Goal: Use online tool/utility: Utilize a website feature to perform a specific function

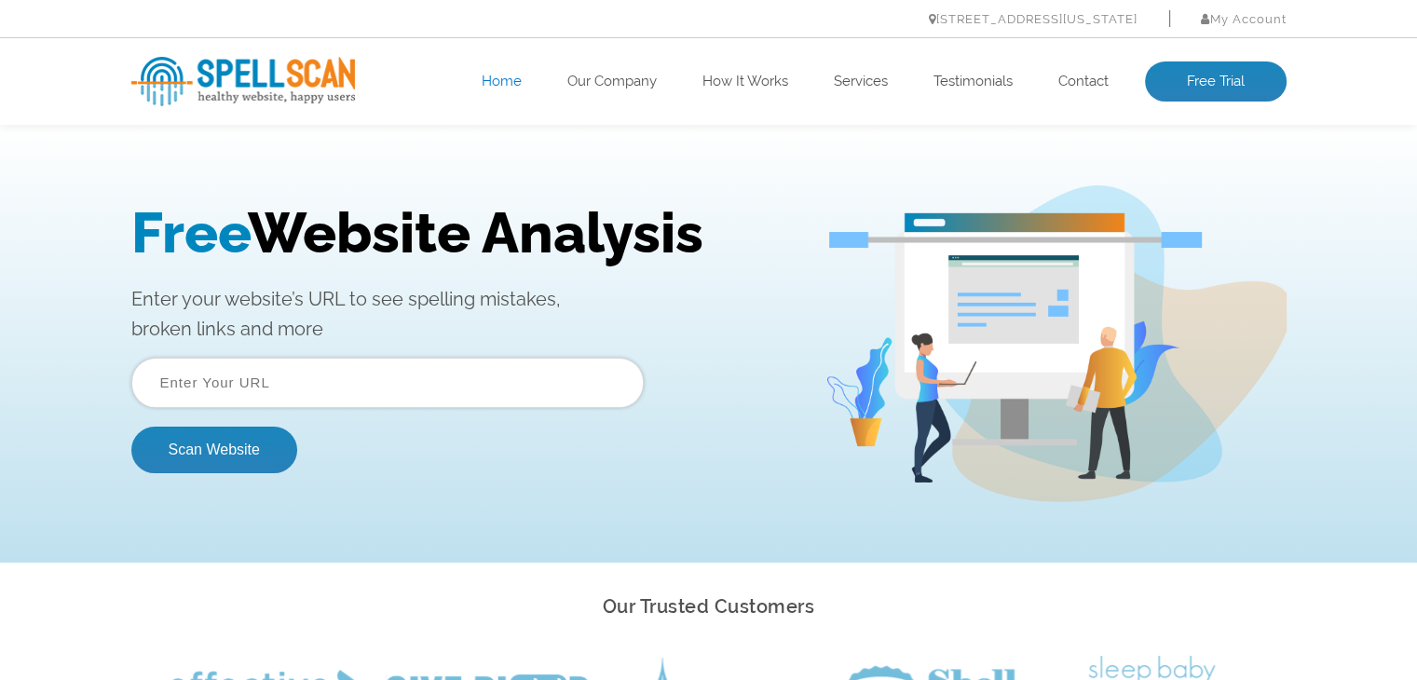
click at [236, 369] on input "text" at bounding box center [387, 383] width 512 height 50
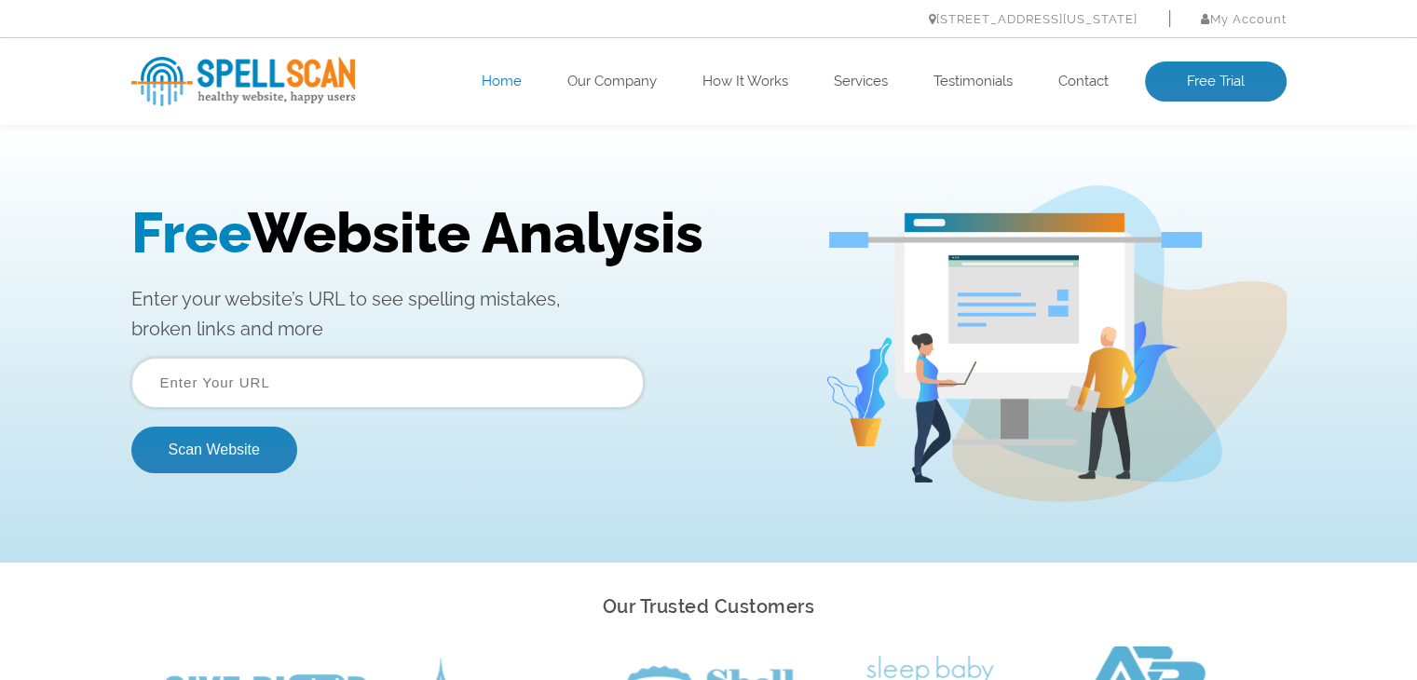
paste input "[URL][DOMAIN_NAME]"
type input "[URL][DOMAIN_NAME]"
click at [186, 456] on button "Scan Website" at bounding box center [214, 450] width 166 height 47
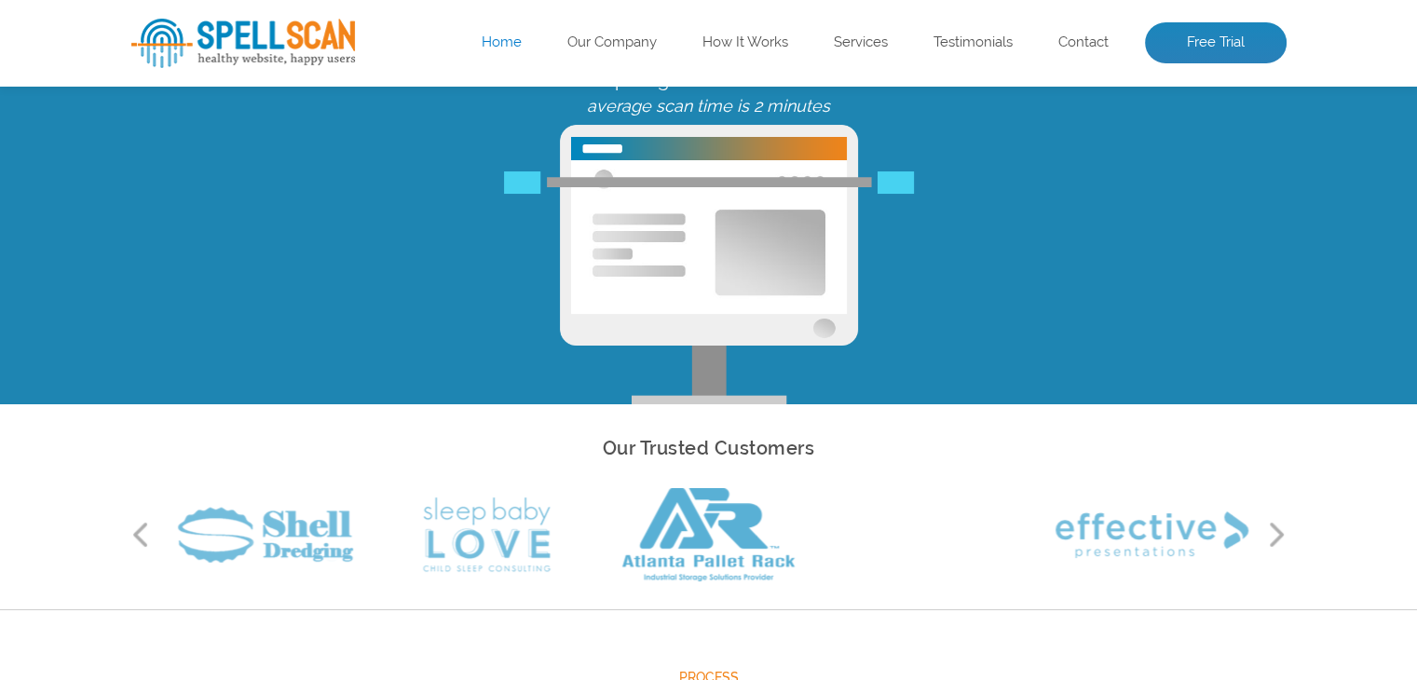
scroll to position [93, 0]
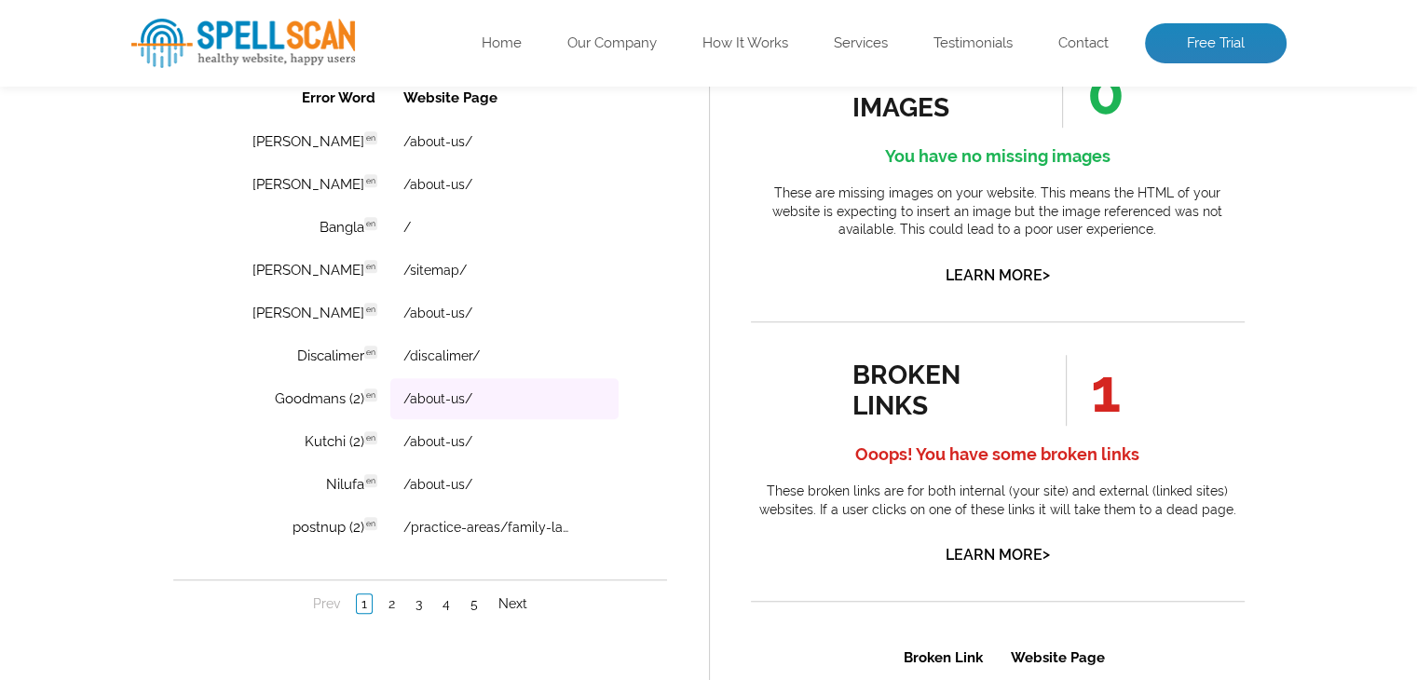
scroll to position [1397, 0]
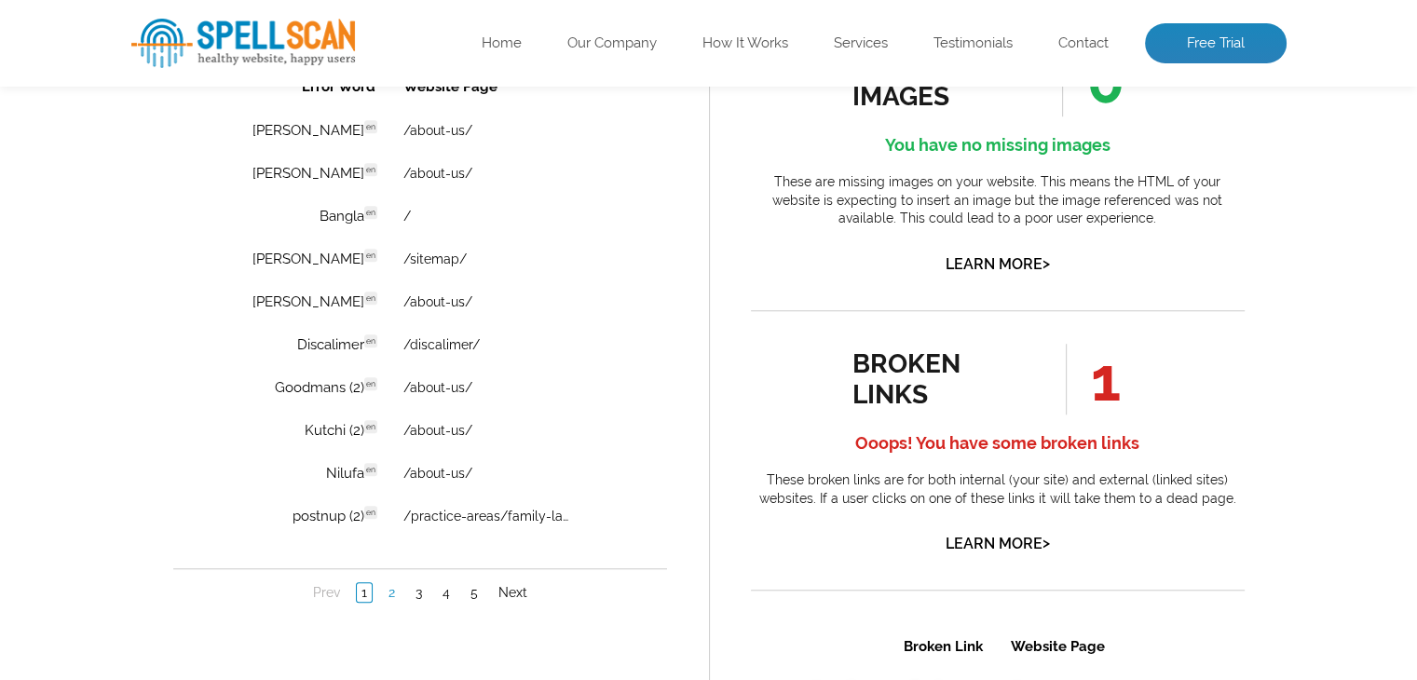
click at [387, 592] on link "2" at bounding box center [391, 592] width 16 height 19
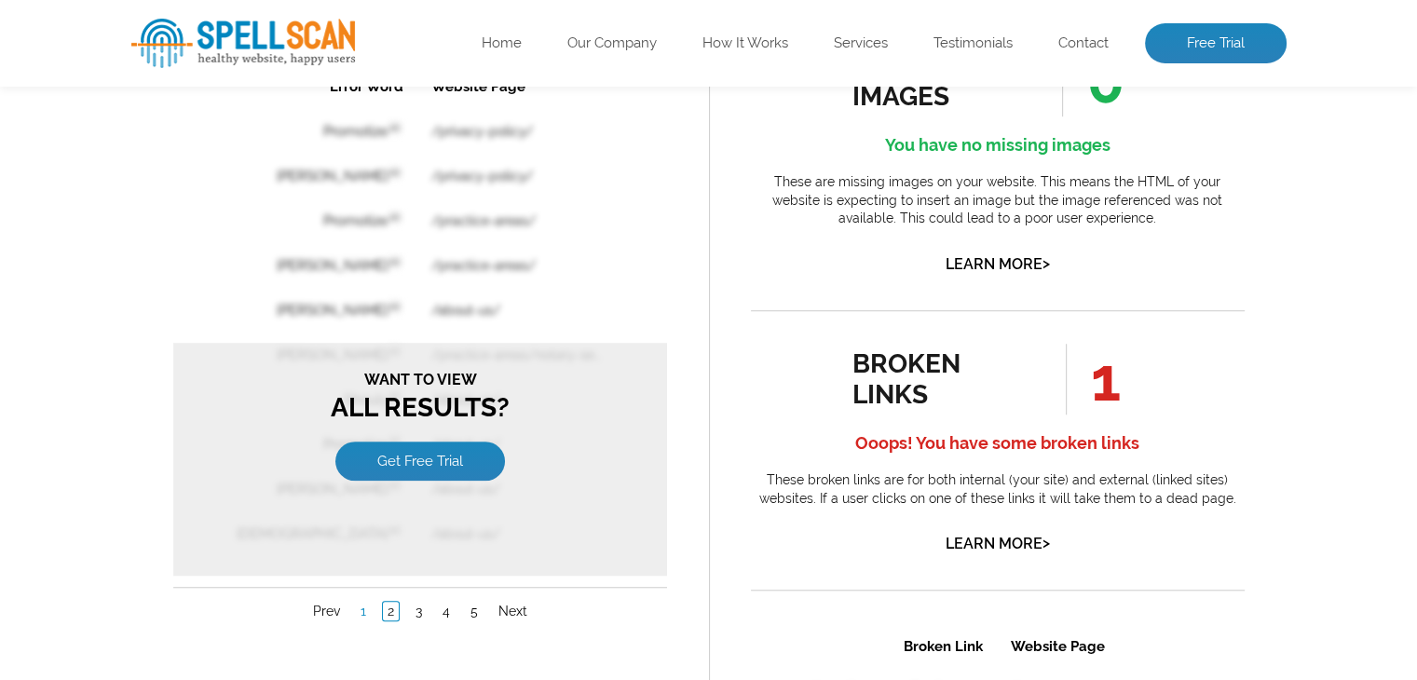
click at [365, 602] on link "1" at bounding box center [362, 611] width 15 height 19
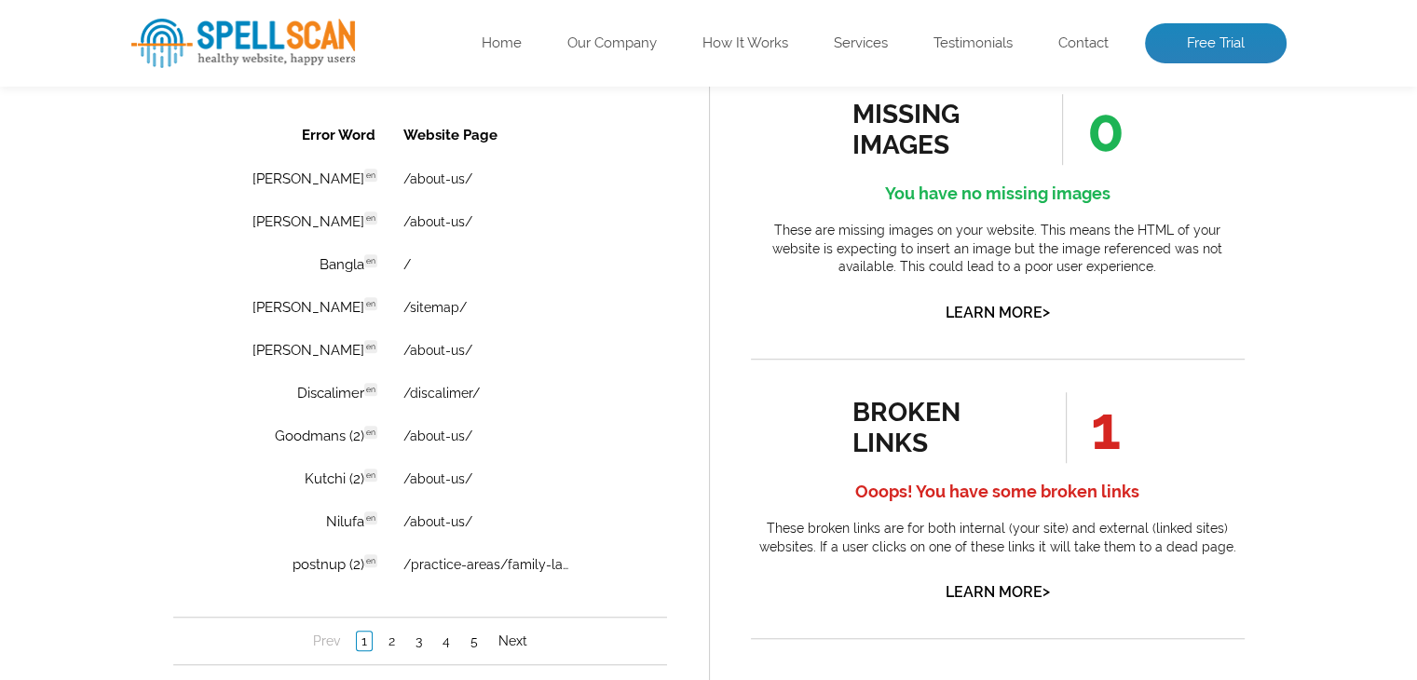
scroll to position [1304, 0]
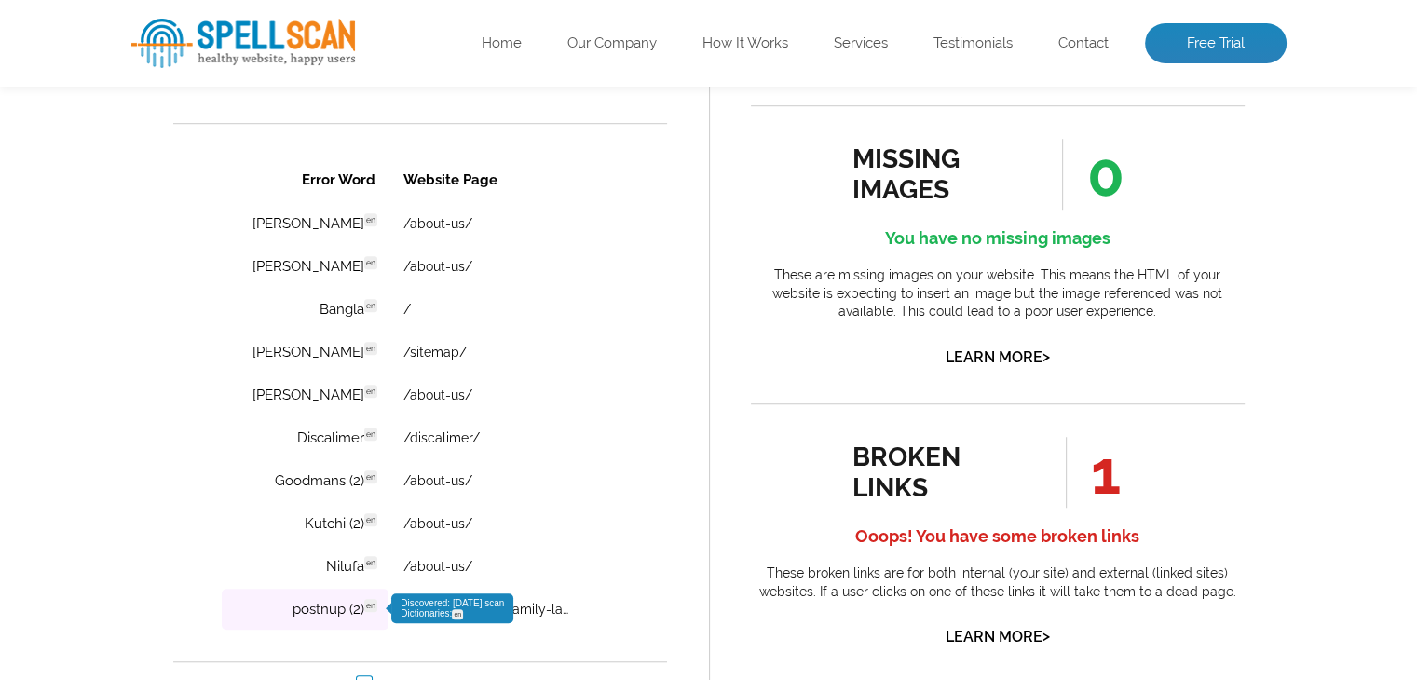
click at [304, 608] on td "postnup (2) en Discovered: 08-19-2025 scan Dictionaries: en" at bounding box center [304, 609] width 167 height 41
copy td "postnup"
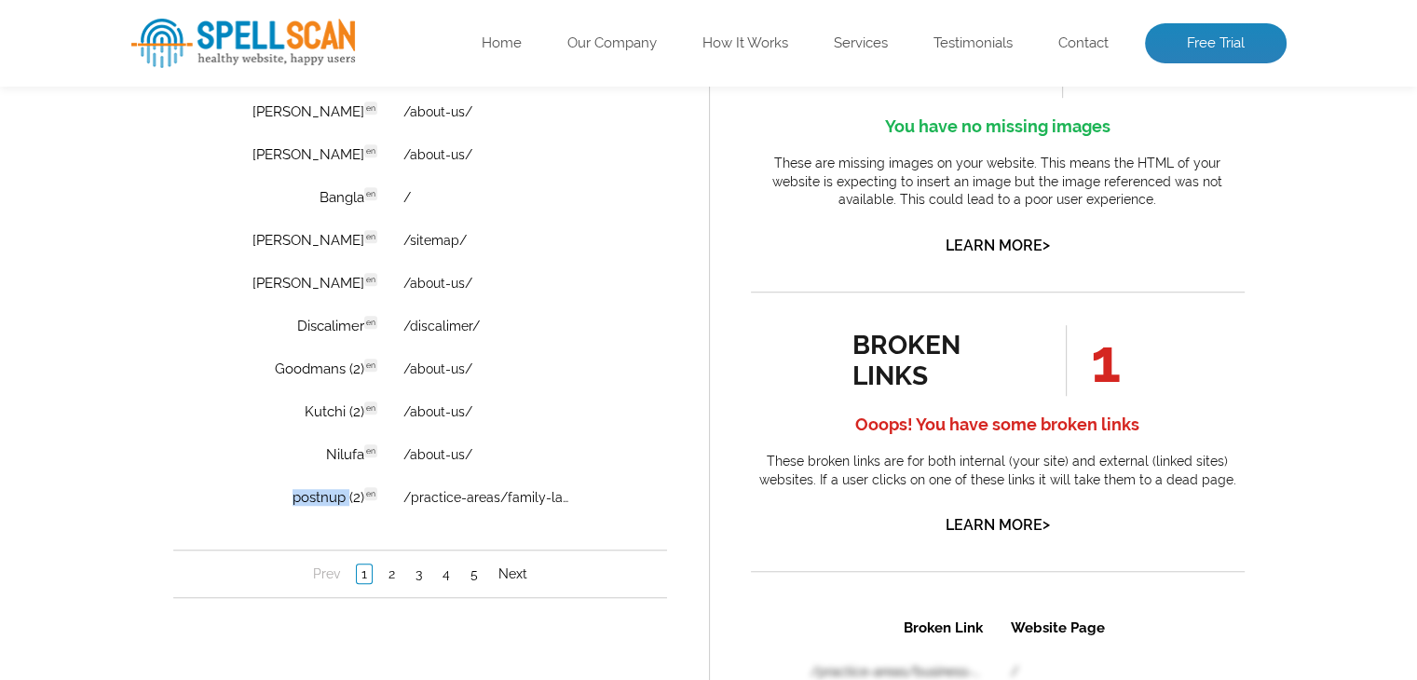
scroll to position [1490, 0]
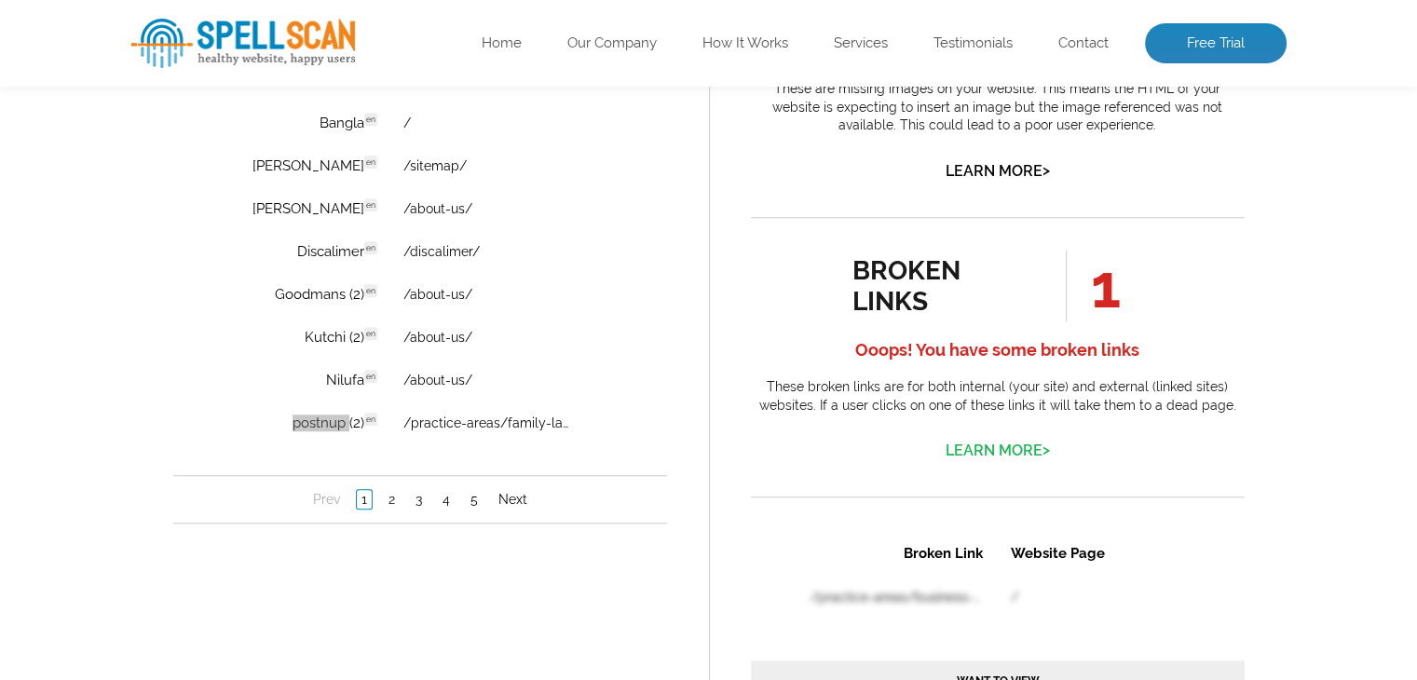
click at [1000, 451] on link "Learn More >" at bounding box center [998, 451] width 104 height 18
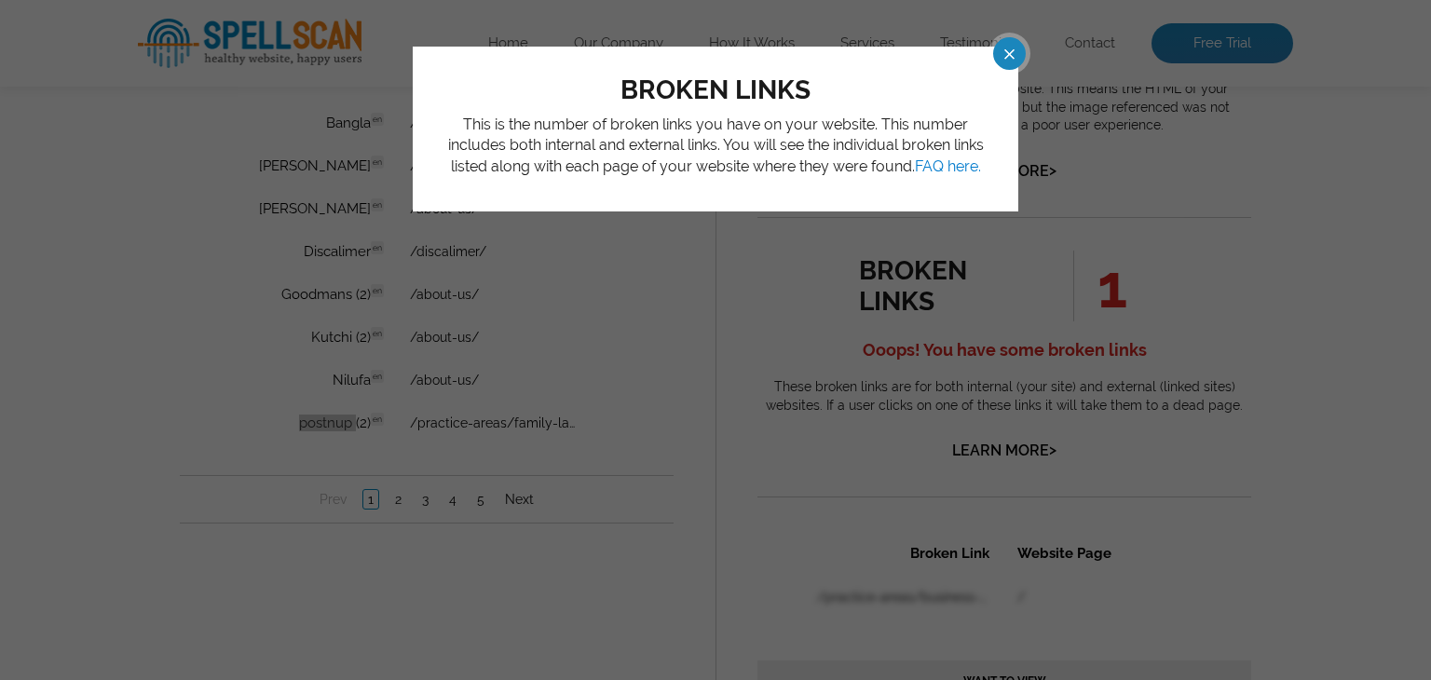
click at [1009, 46] on span at bounding box center [992, 53] width 33 height 33
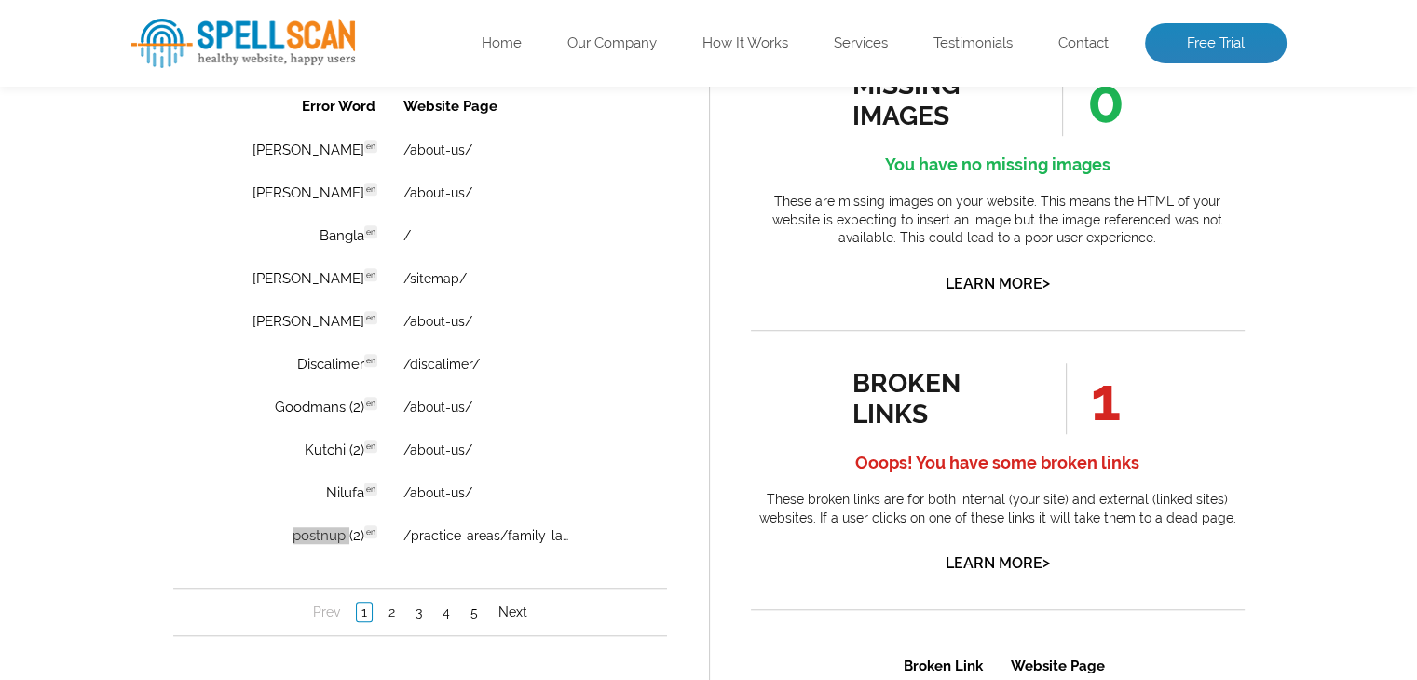
scroll to position [1397, 0]
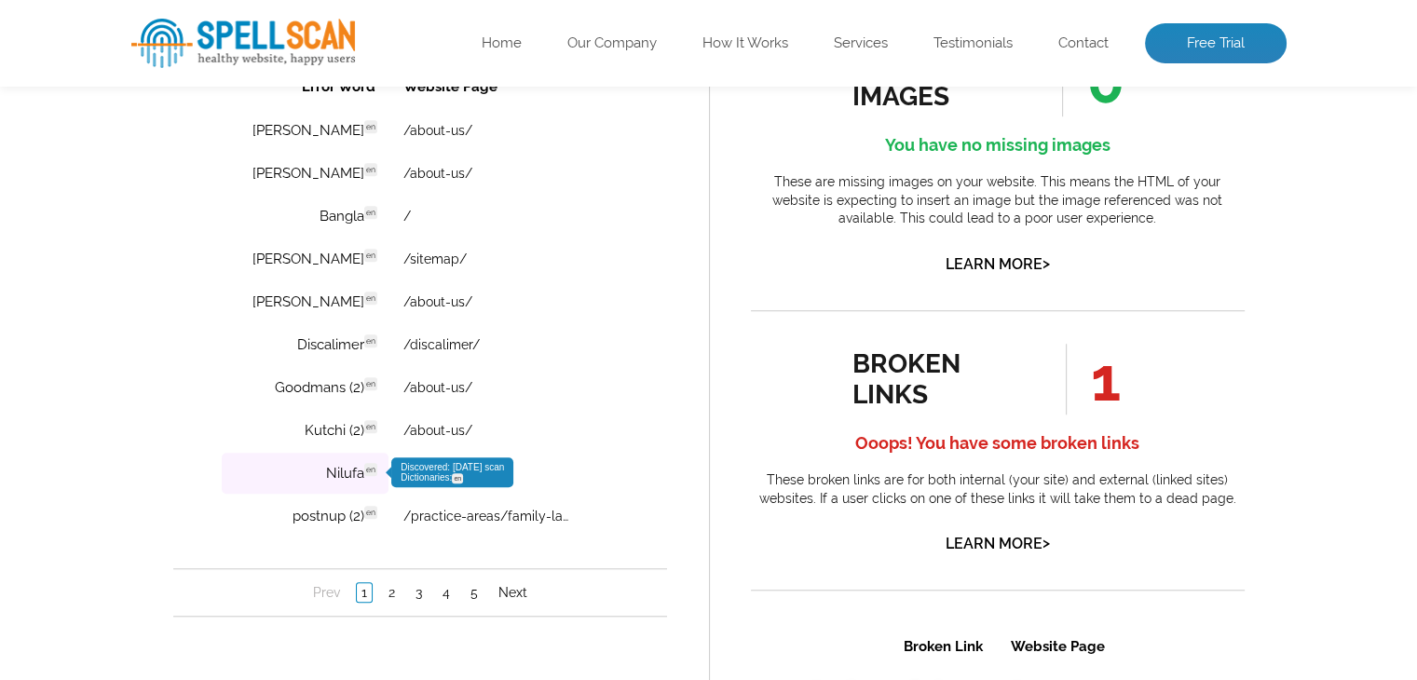
click at [363, 468] on span "en" at bounding box center [369, 469] width 13 height 13
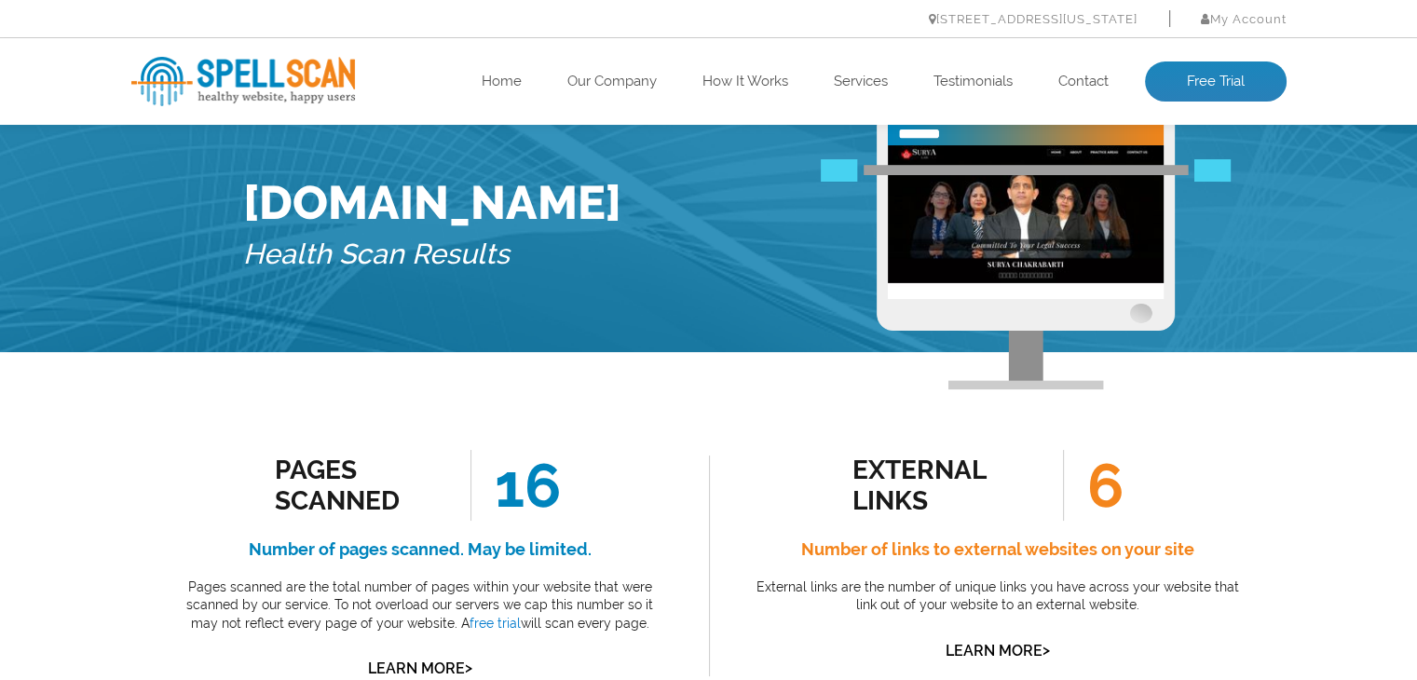
scroll to position [0, 0]
